Goal: Information Seeking & Learning: Learn about a topic

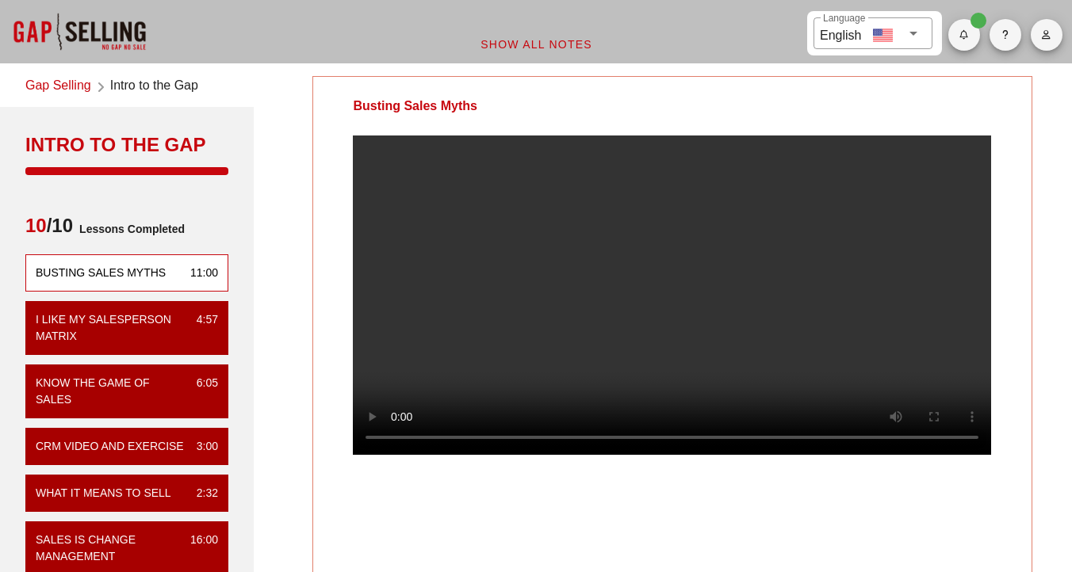
click at [462, 231] on video at bounding box center [672, 295] width 638 height 319
click at [67, 82] on link "Gap Selling" at bounding box center [58, 86] width 66 height 21
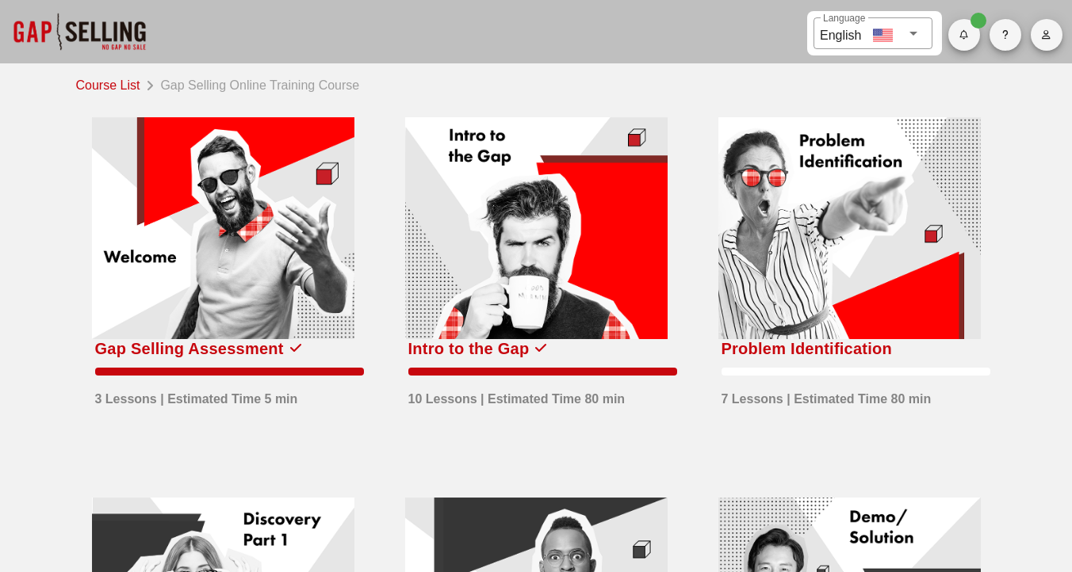
click at [837, 273] on div at bounding box center [849, 228] width 262 height 222
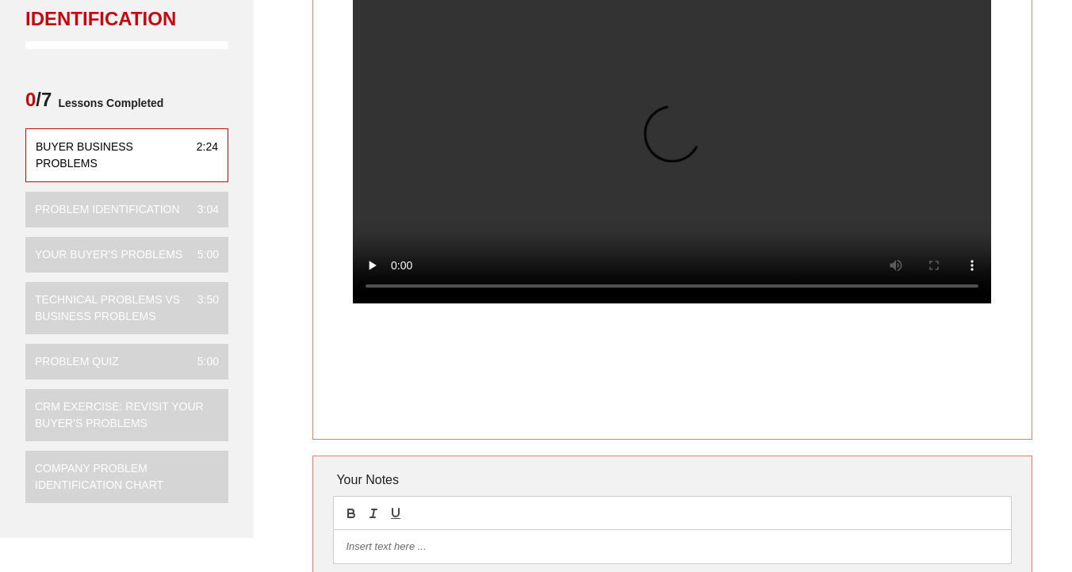
scroll to position [24, 0]
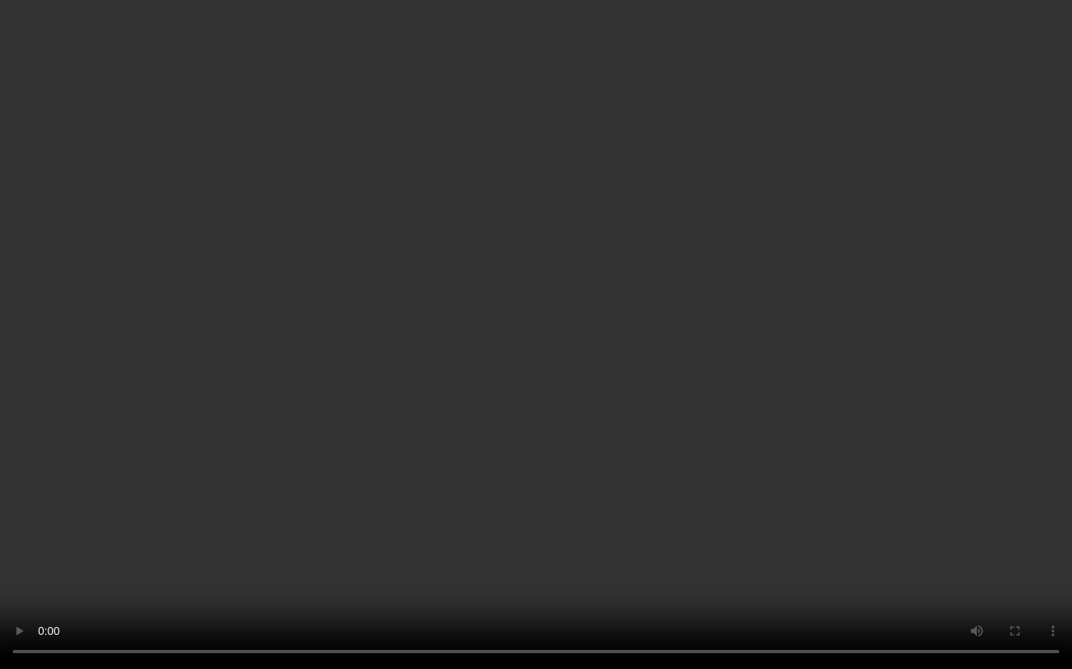
click at [587, 6] on video at bounding box center [536, 334] width 1072 height 669
click at [542, 109] on video at bounding box center [536, 334] width 1072 height 669
click at [696, 171] on video at bounding box center [536, 334] width 1072 height 669
click at [735, 176] on video at bounding box center [536, 334] width 1072 height 669
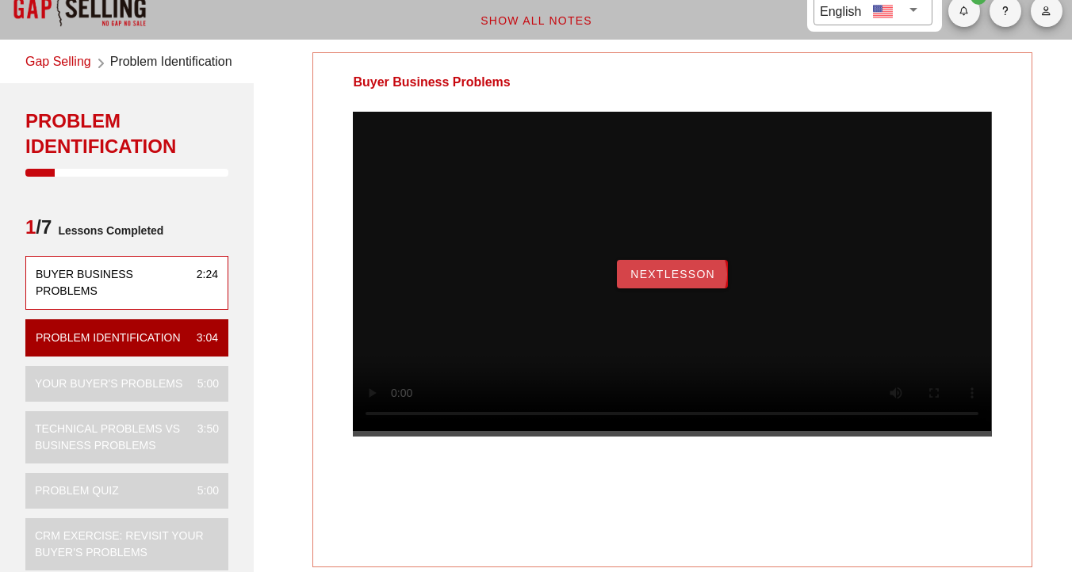
click at [670, 281] on span "NextLesson" at bounding box center [672, 274] width 86 height 13
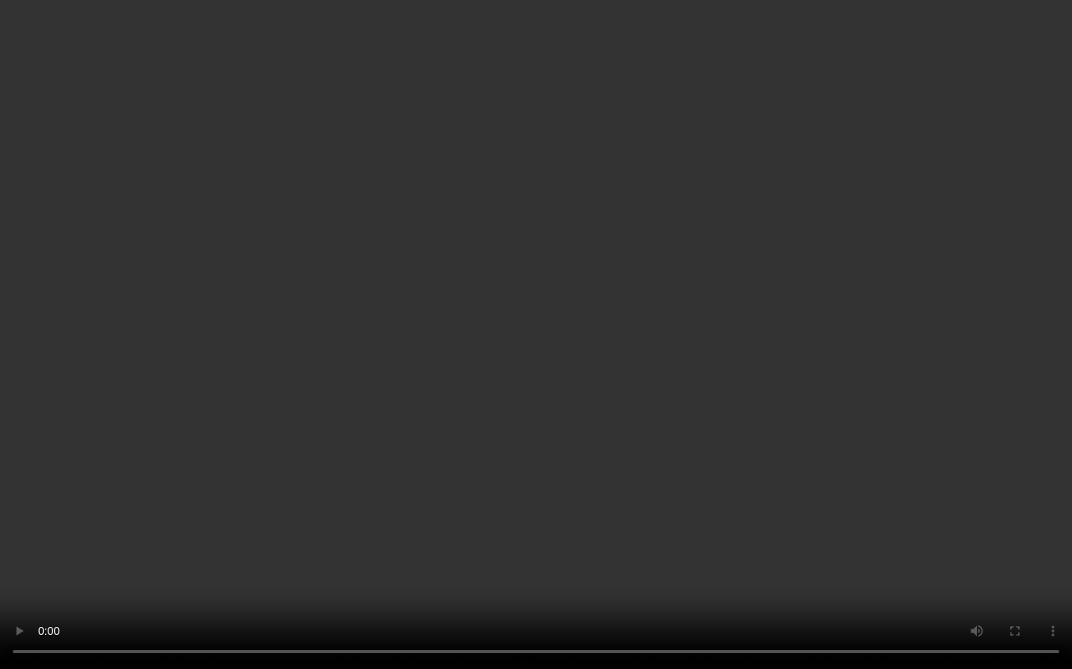
click at [644, 339] on video at bounding box center [536, 334] width 1072 height 669
click at [720, 291] on video at bounding box center [536, 334] width 1072 height 669
click at [127, 541] on video at bounding box center [536, 334] width 1072 height 669
click at [349, 555] on video at bounding box center [536, 334] width 1072 height 669
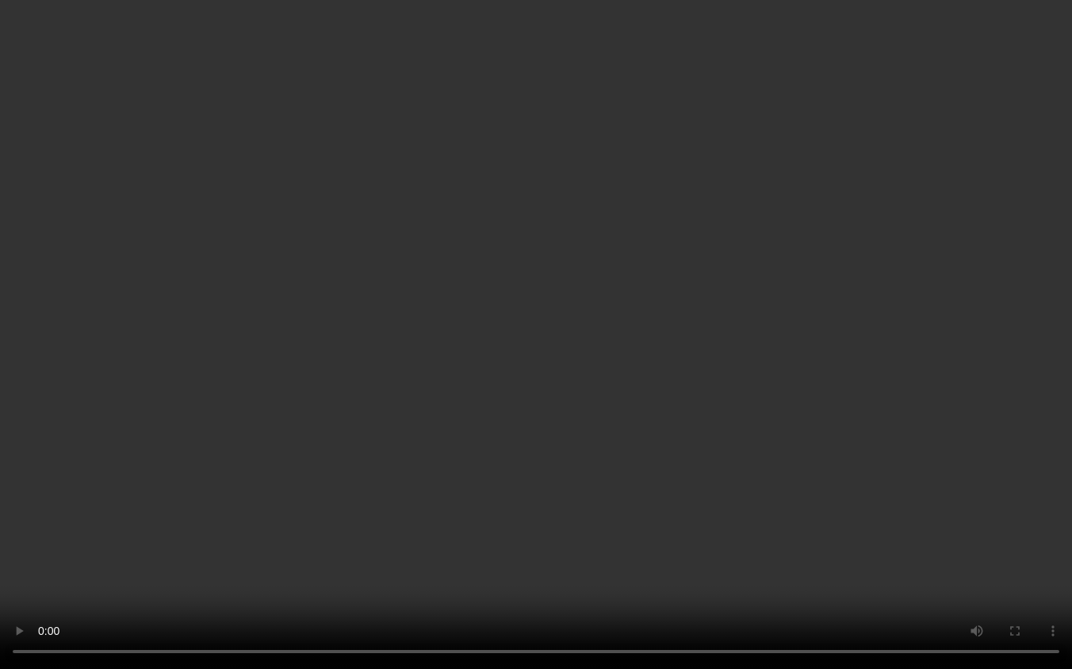
click at [516, 353] on video at bounding box center [536, 334] width 1072 height 669
click at [267, 233] on video at bounding box center [536, 334] width 1072 height 669
click at [623, 467] on video at bounding box center [536, 334] width 1072 height 669
click at [565, 352] on video at bounding box center [536, 334] width 1072 height 669
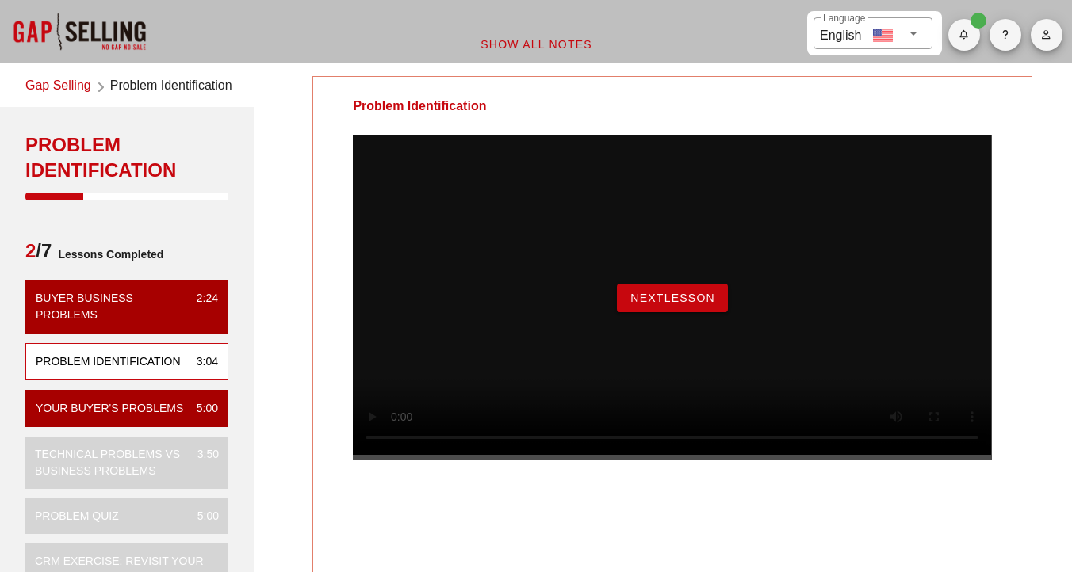
click at [699, 304] on span "NextLesson" at bounding box center [672, 298] width 86 height 13
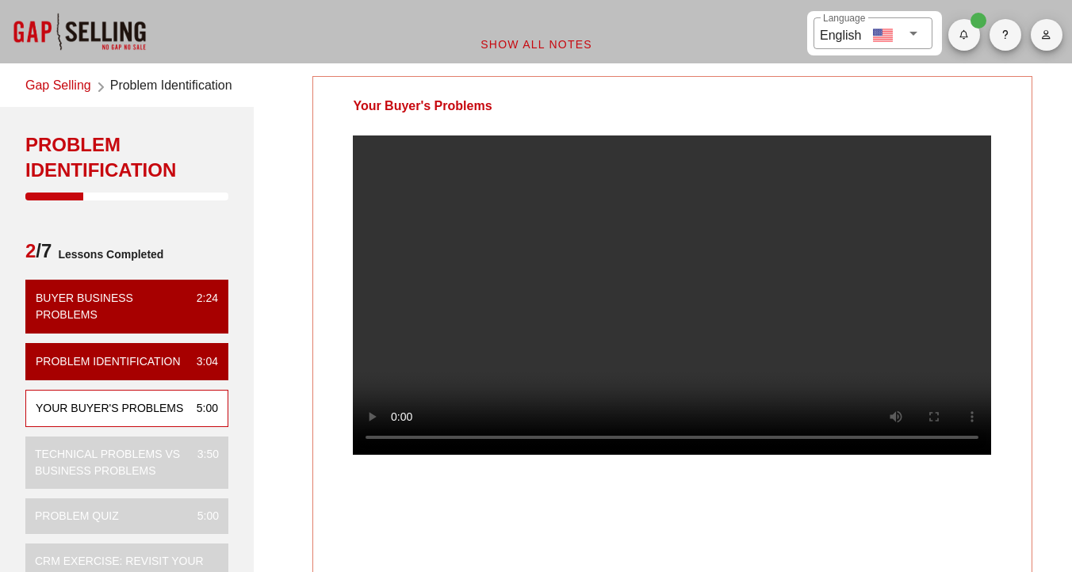
click at [584, 276] on video at bounding box center [672, 295] width 638 height 319
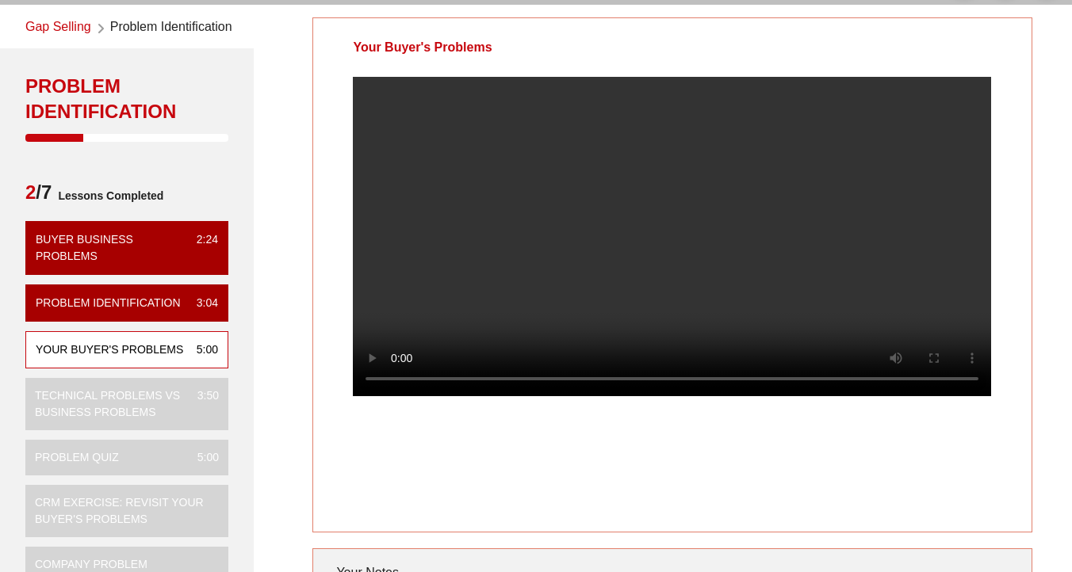
scroll to position [57, 0]
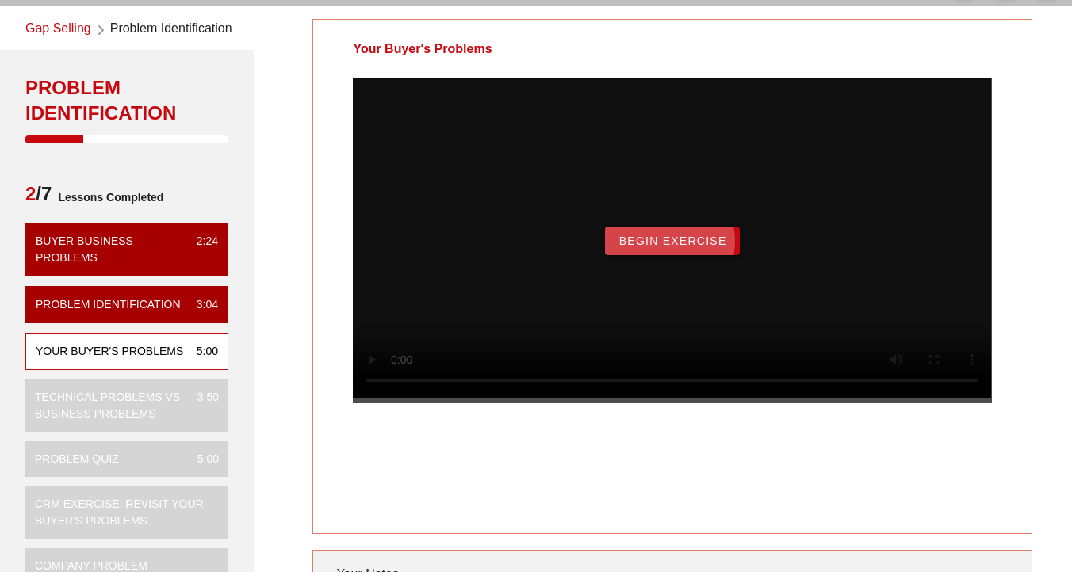
click at [699, 247] on span "Begin Exercise" at bounding box center [671, 241] width 109 height 13
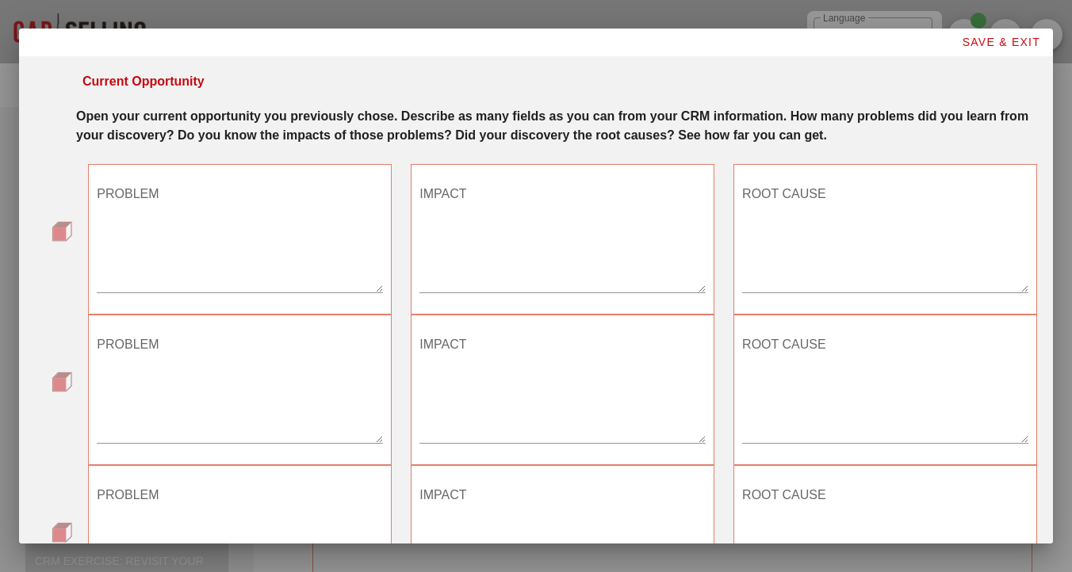
scroll to position [0, 0]
click at [324, 240] on textarea "PROBLEM" at bounding box center [240, 237] width 286 height 111
